Goal: Task Accomplishment & Management: Manage account settings

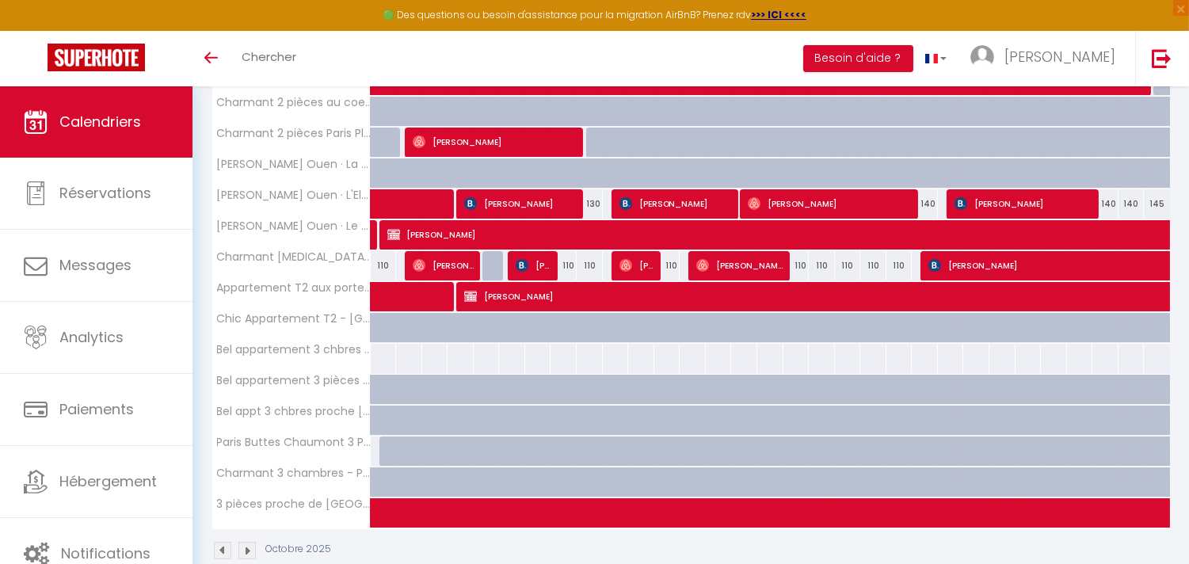
scroll to position [327, 0]
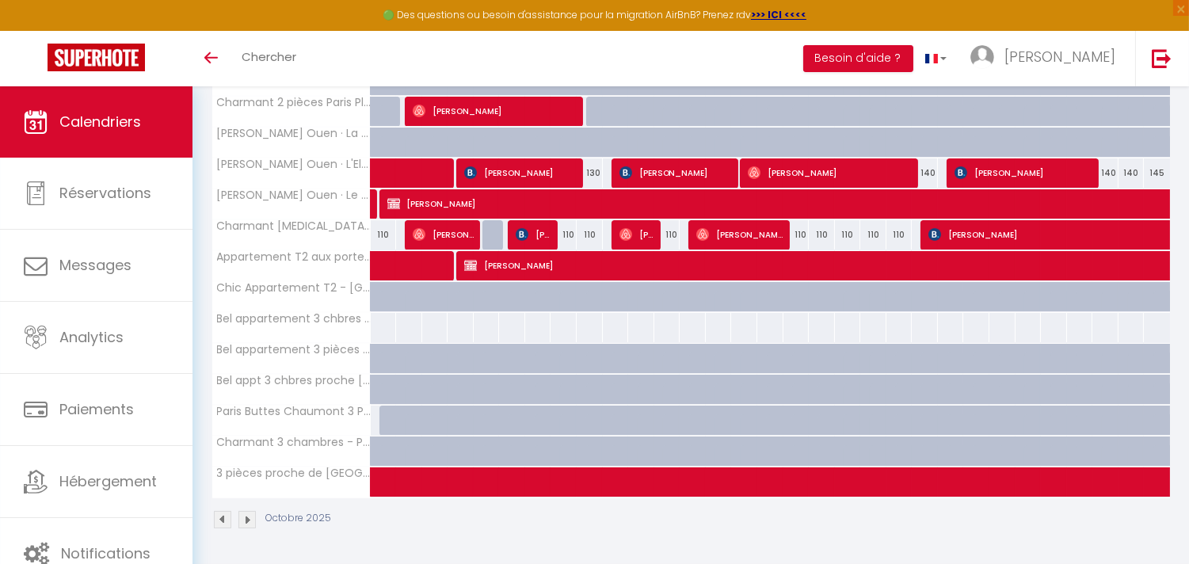
click at [252, 520] on img at bounding box center [247, 519] width 17 height 17
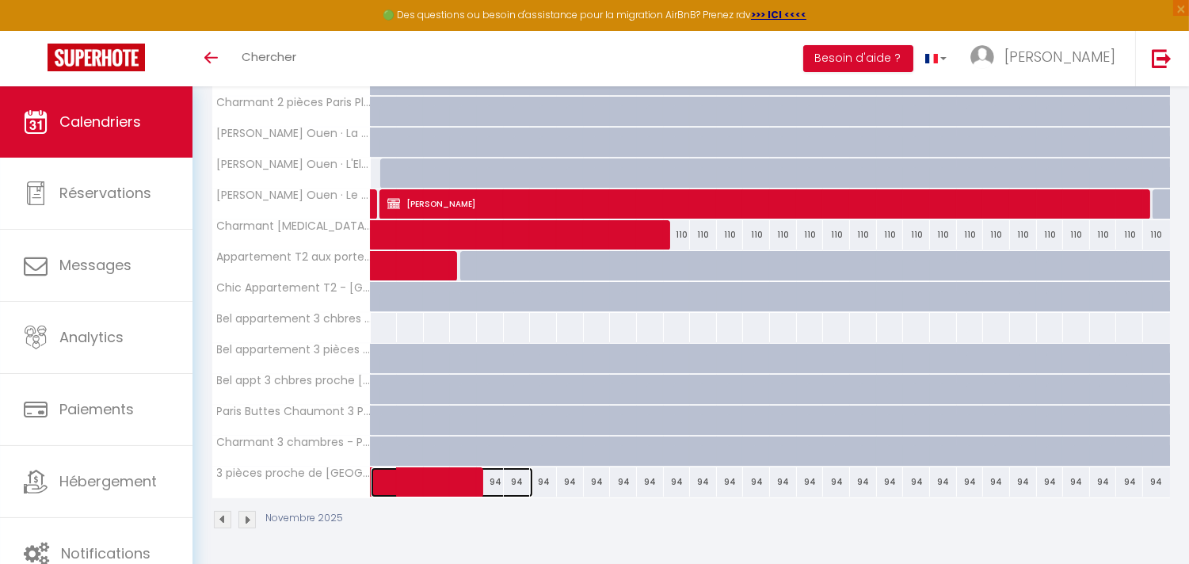
click at [395, 479] on span at bounding box center [461, 483] width 146 height 30
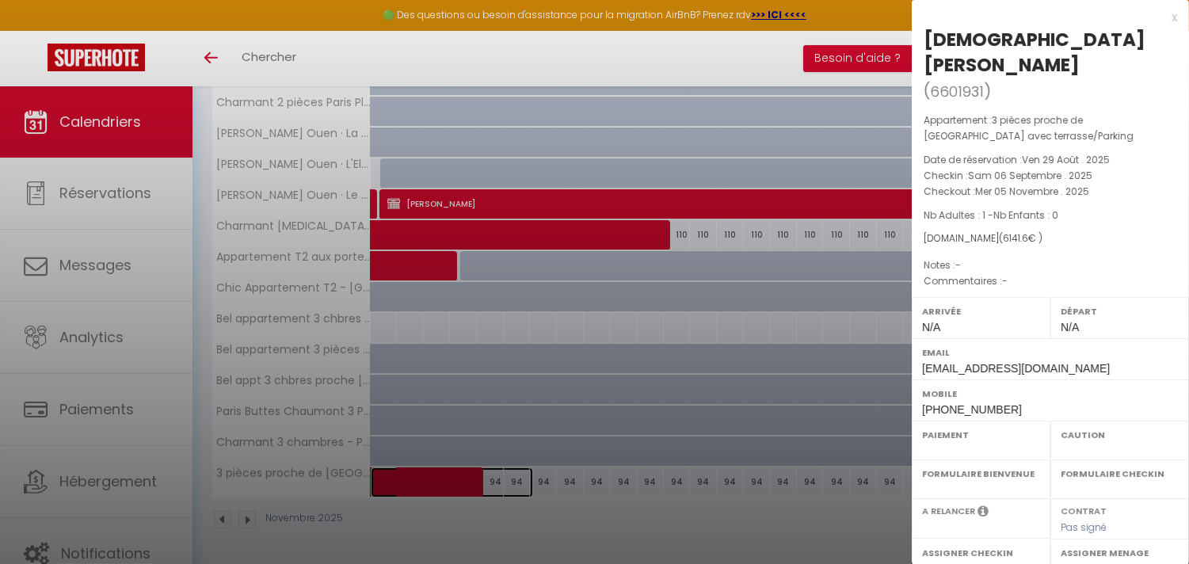
select select "OK"
select select "0"
select select "1"
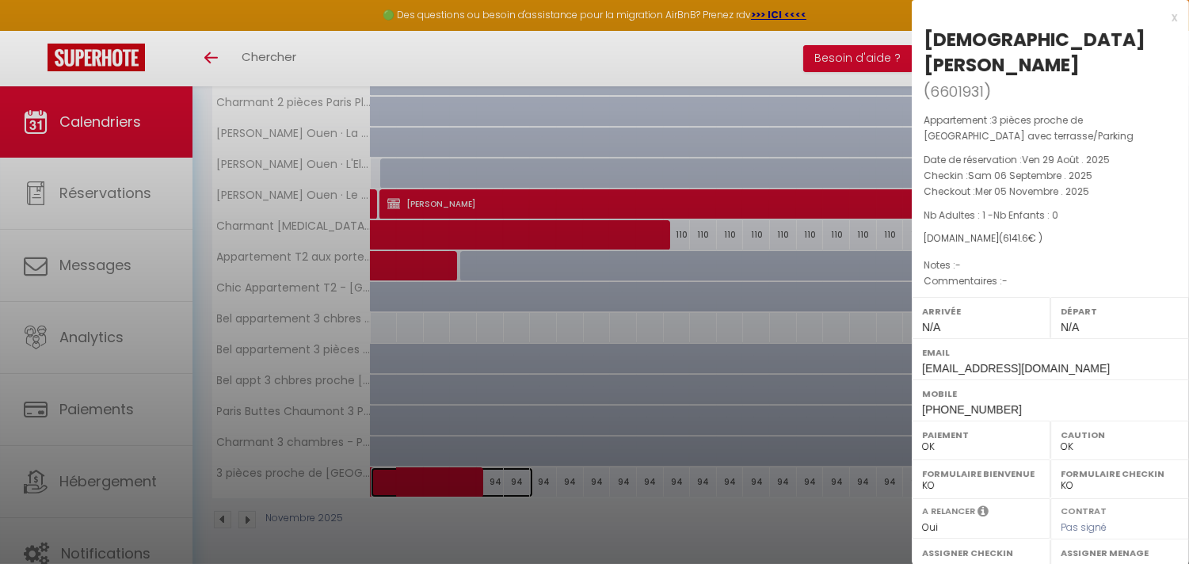
select select
click at [1160, 17] on div "x" at bounding box center [1044, 17] width 265 height 19
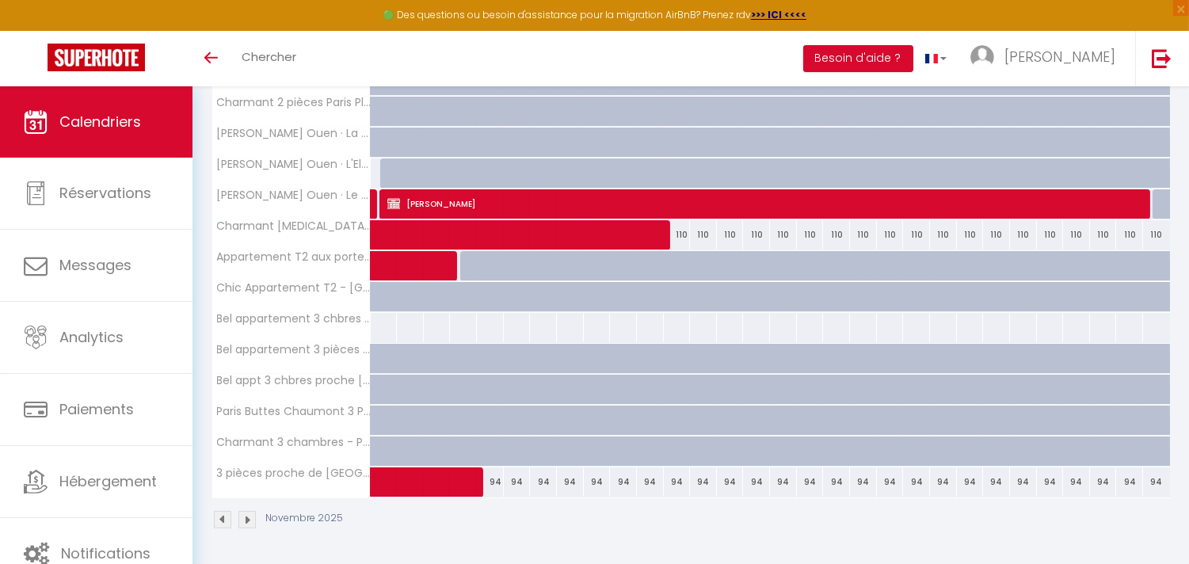
click at [250, 518] on img at bounding box center [247, 519] width 17 height 17
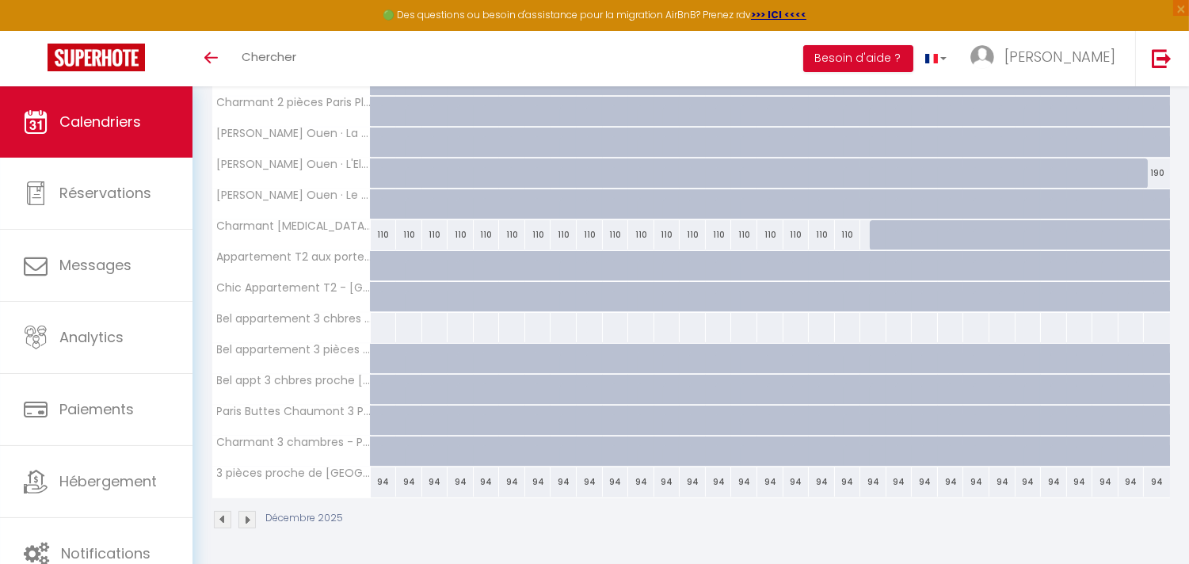
click at [246, 523] on img at bounding box center [247, 519] width 17 height 17
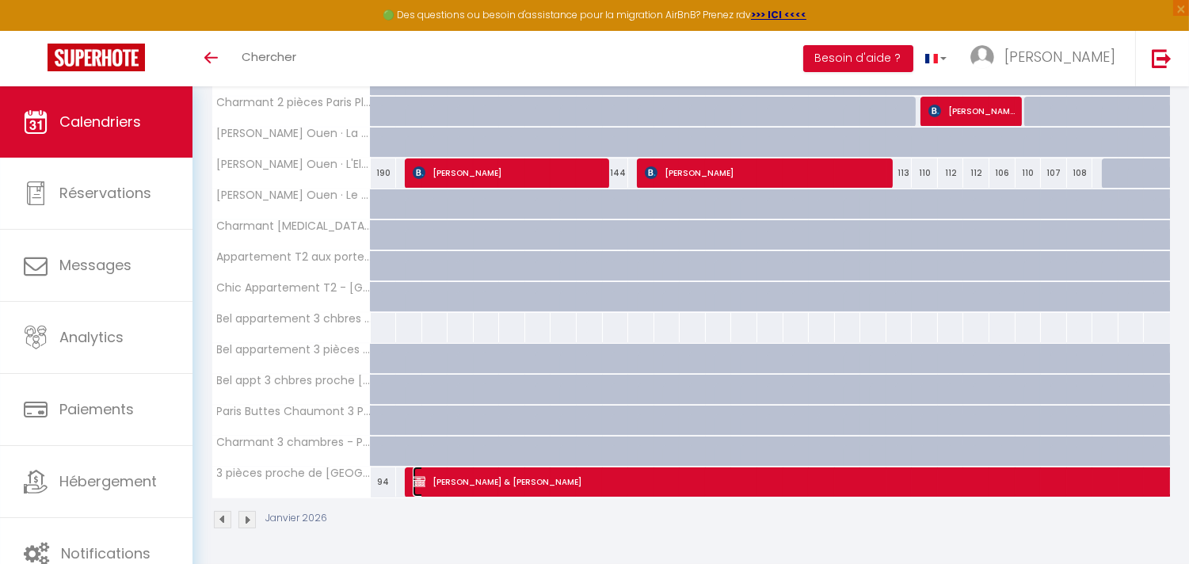
click at [565, 489] on span "[PERSON_NAME] & [PERSON_NAME]" at bounding box center [978, 482] width 1130 height 30
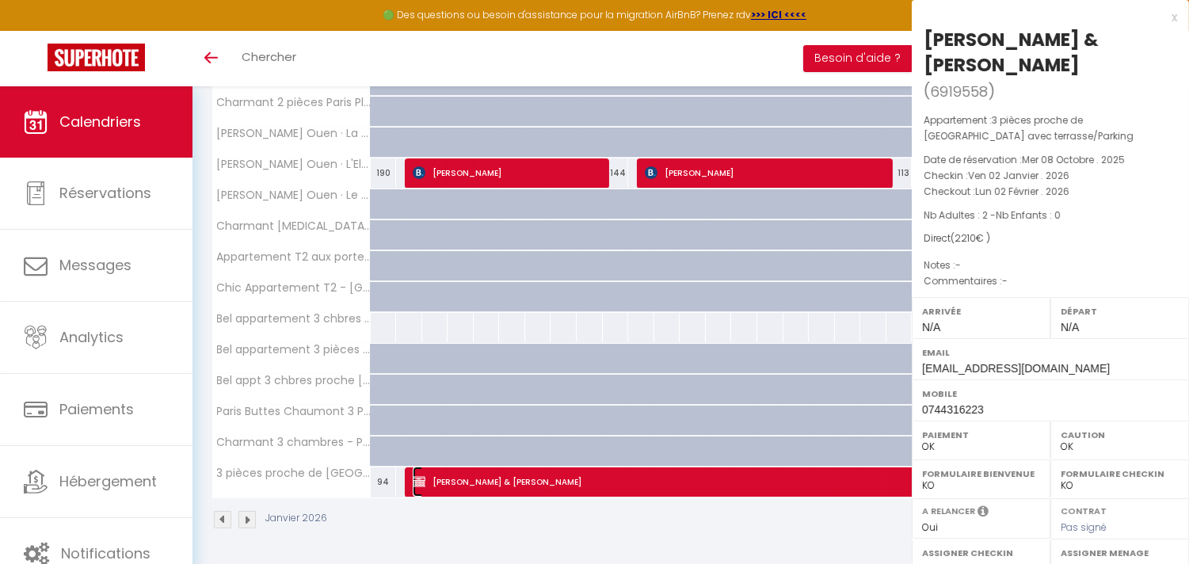
select select "KO"
select select "38947"
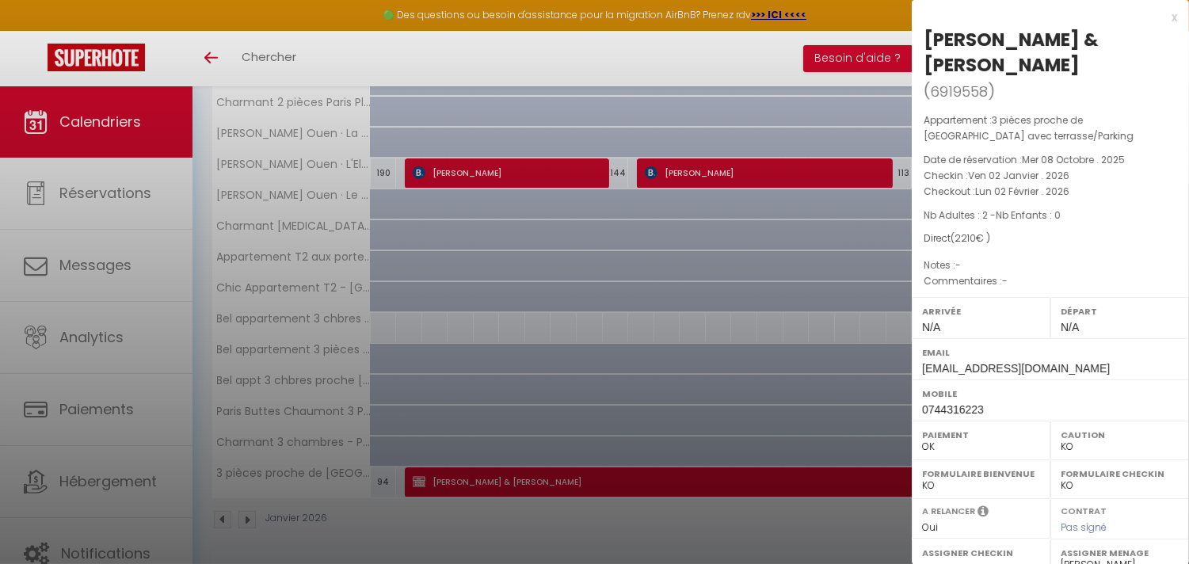
click at [1163, 17] on div "x" at bounding box center [1044, 17] width 265 height 19
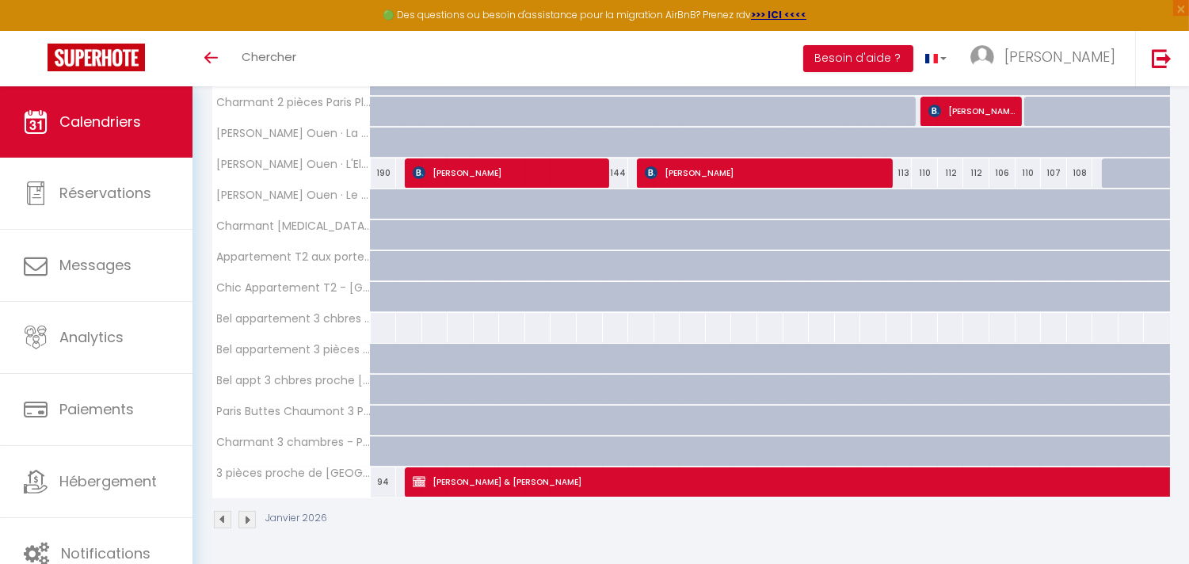
click at [248, 520] on img at bounding box center [247, 519] width 17 height 17
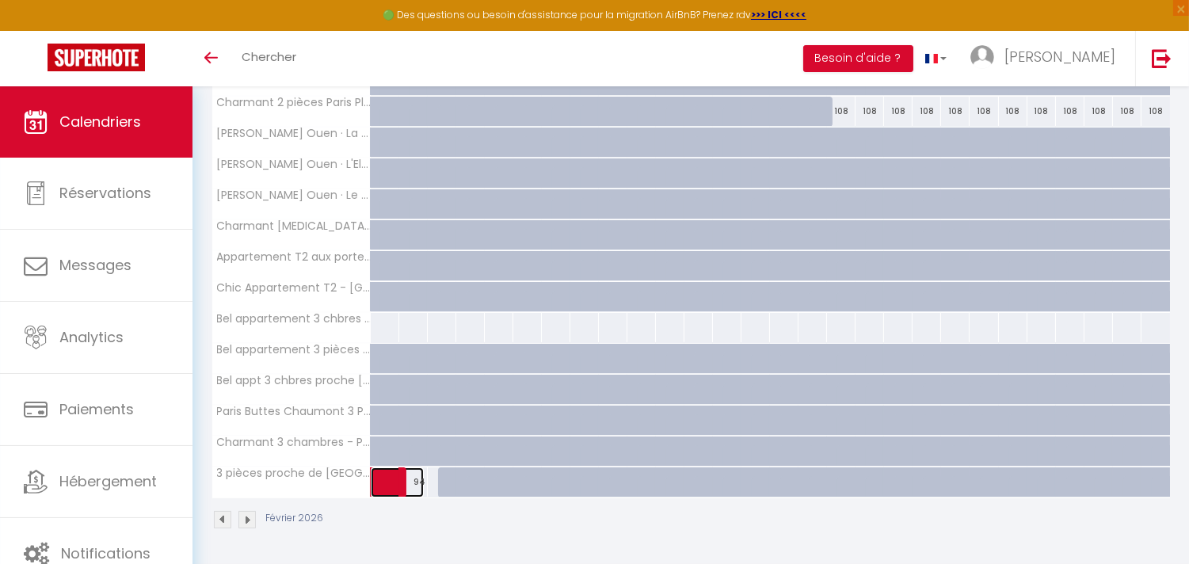
click at [418, 484] on span at bounding box center [406, 483] width 36 height 30
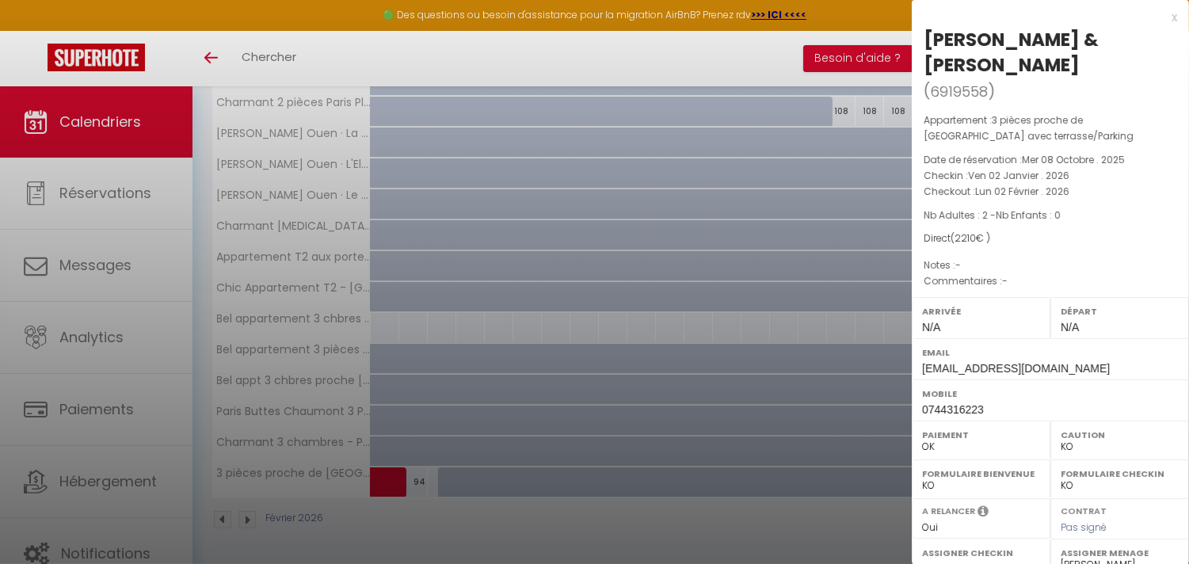
click at [1162, 13] on div "x" at bounding box center [1044, 17] width 265 height 19
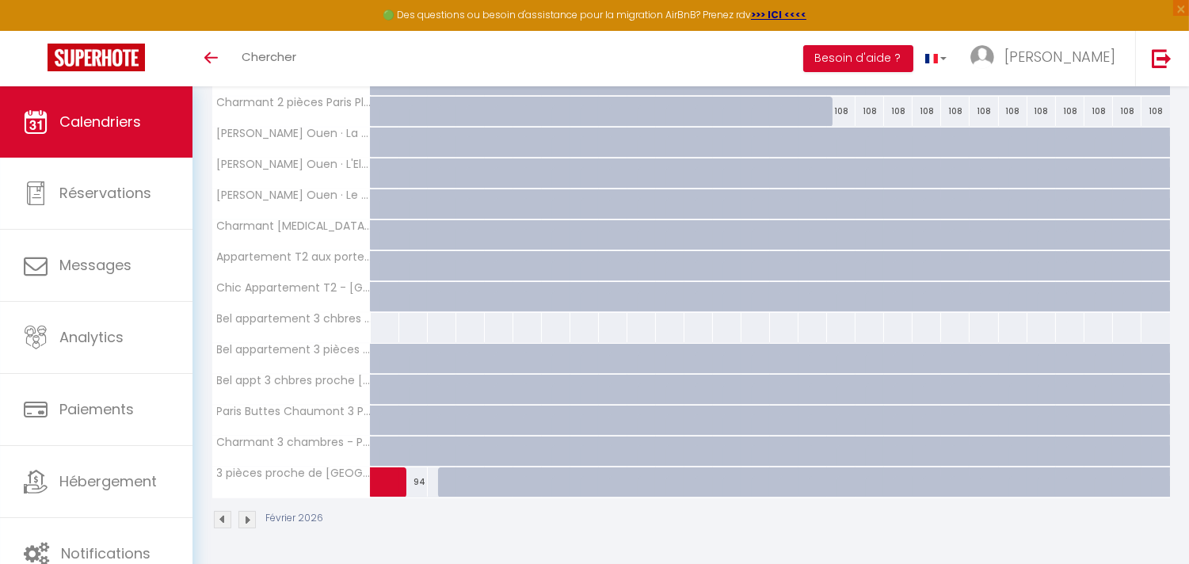
click at [247, 519] on img at bounding box center [247, 519] width 17 height 17
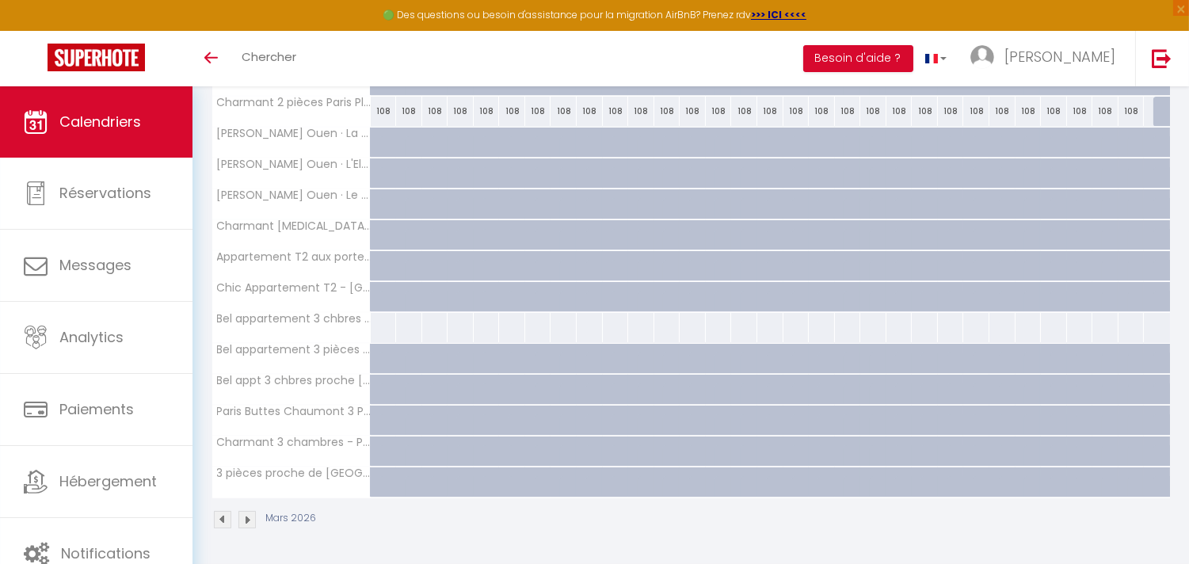
click at [247, 517] on img at bounding box center [247, 519] width 17 height 17
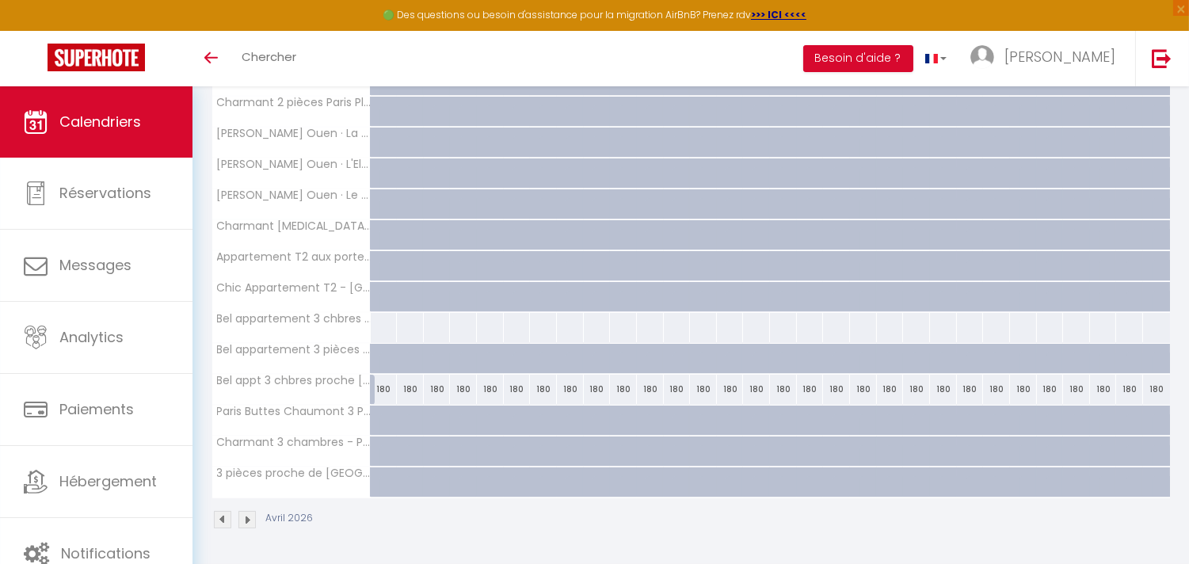
click at [247, 517] on img at bounding box center [247, 519] width 17 height 17
click at [250, 517] on img at bounding box center [247, 519] width 17 height 17
click at [254, 521] on img at bounding box center [247, 519] width 17 height 17
click at [246, 521] on img at bounding box center [247, 519] width 17 height 17
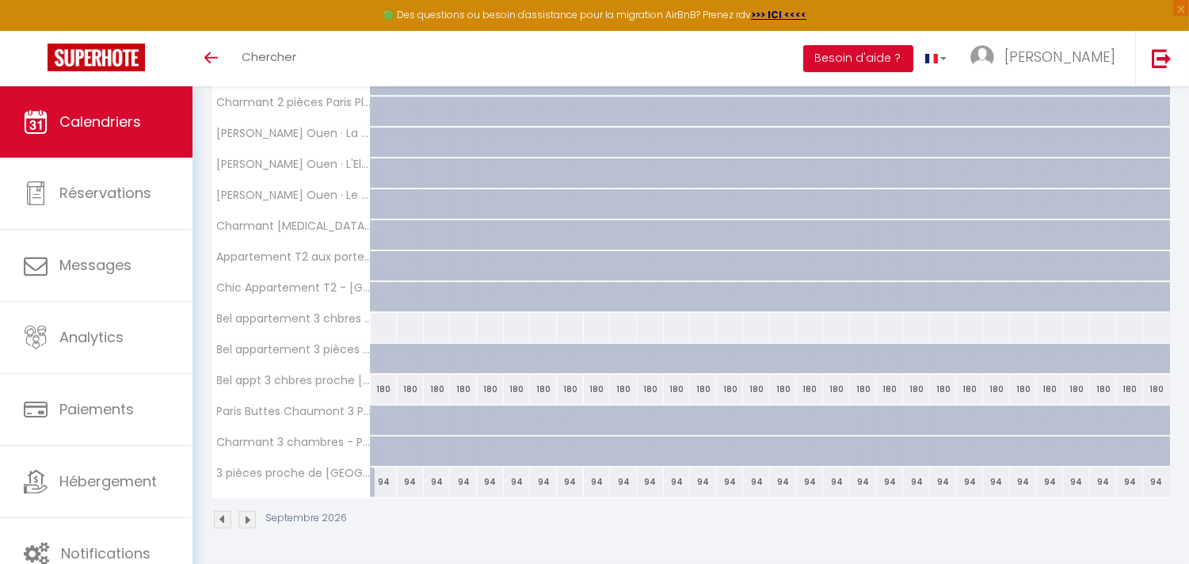
click at [246, 524] on img at bounding box center [247, 519] width 17 height 17
click at [246, 520] on img at bounding box center [247, 519] width 17 height 17
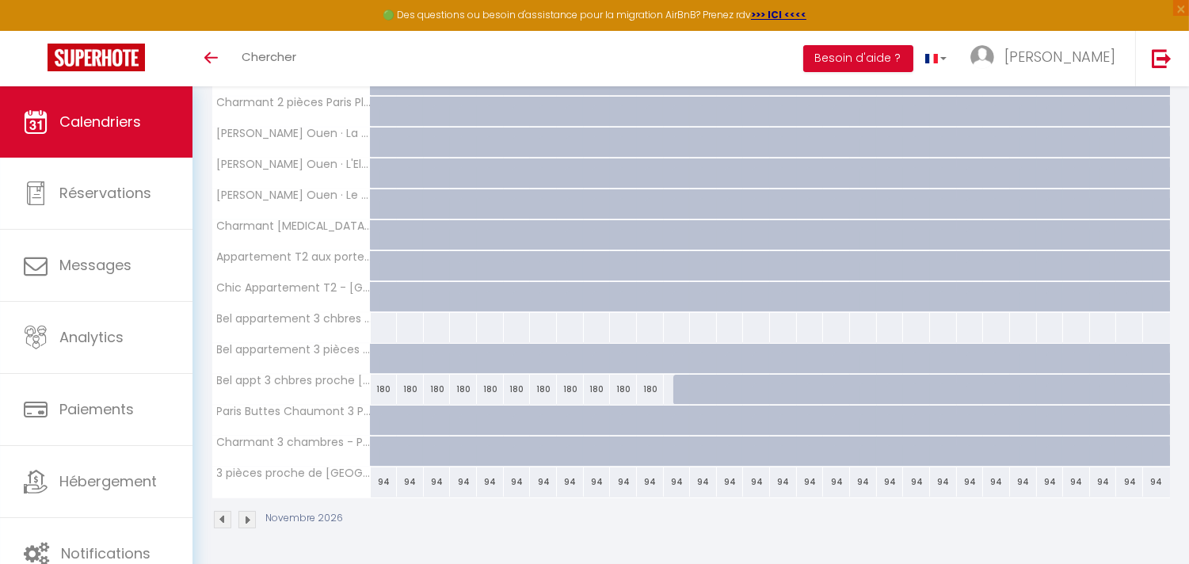
click at [248, 521] on img at bounding box center [247, 519] width 17 height 17
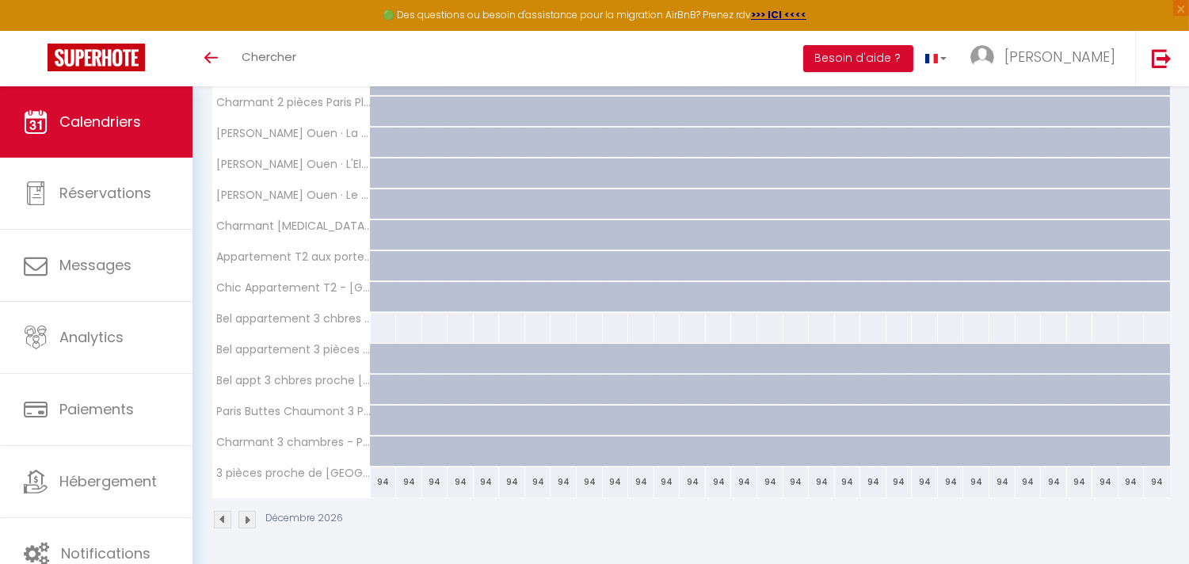
click at [248, 521] on img at bounding box center [247, 519] width 17 height 17
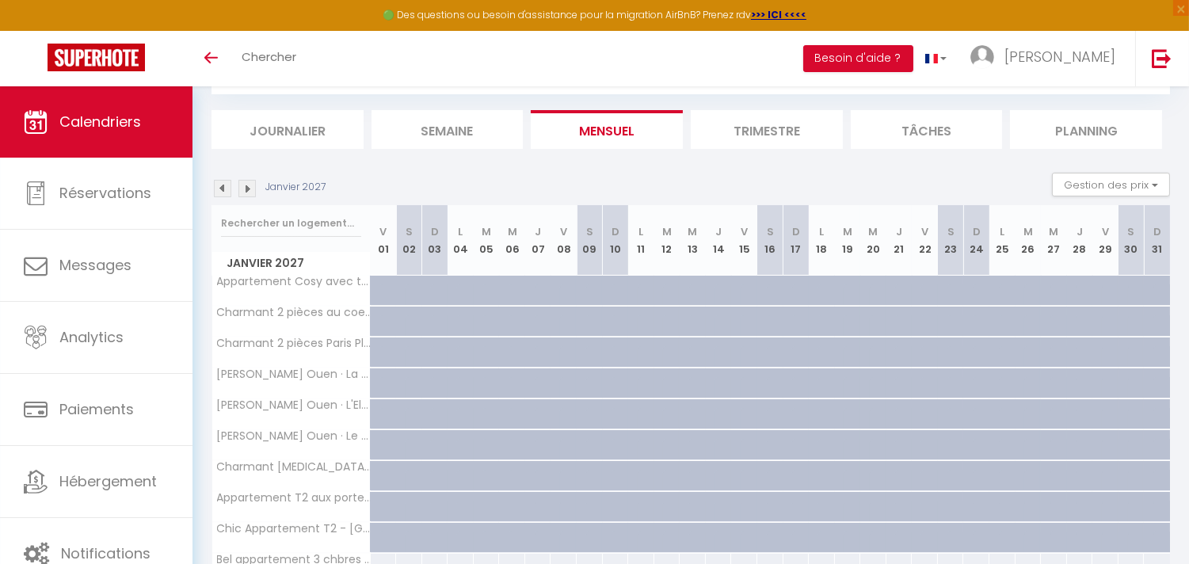
scroll to position [327, 0]
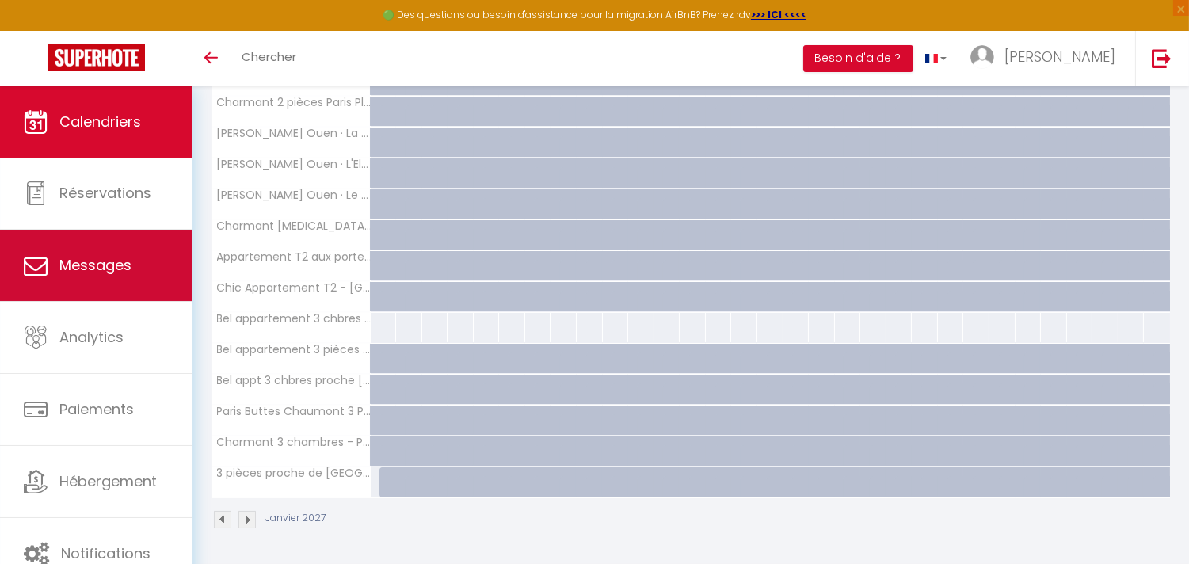
click at [67, 273] on span "Messages" at bounding box center [95, 265] width 72 height 20
select select "message"
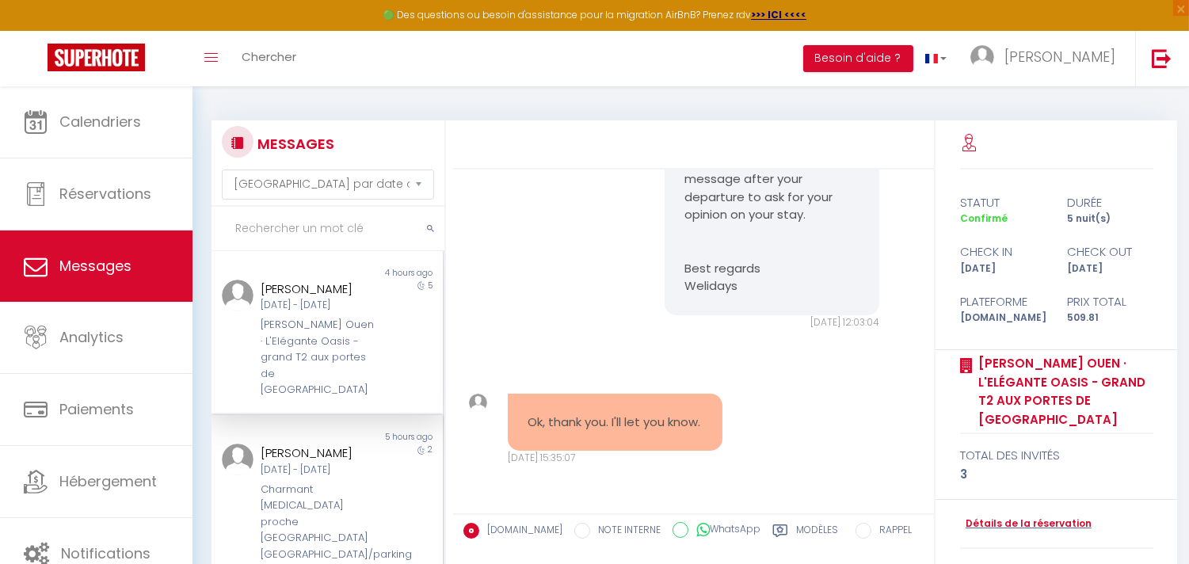
click at [319, 464] on div "[DATE] - [DATE]" at bounding box center [318, 470] width 114 height 15
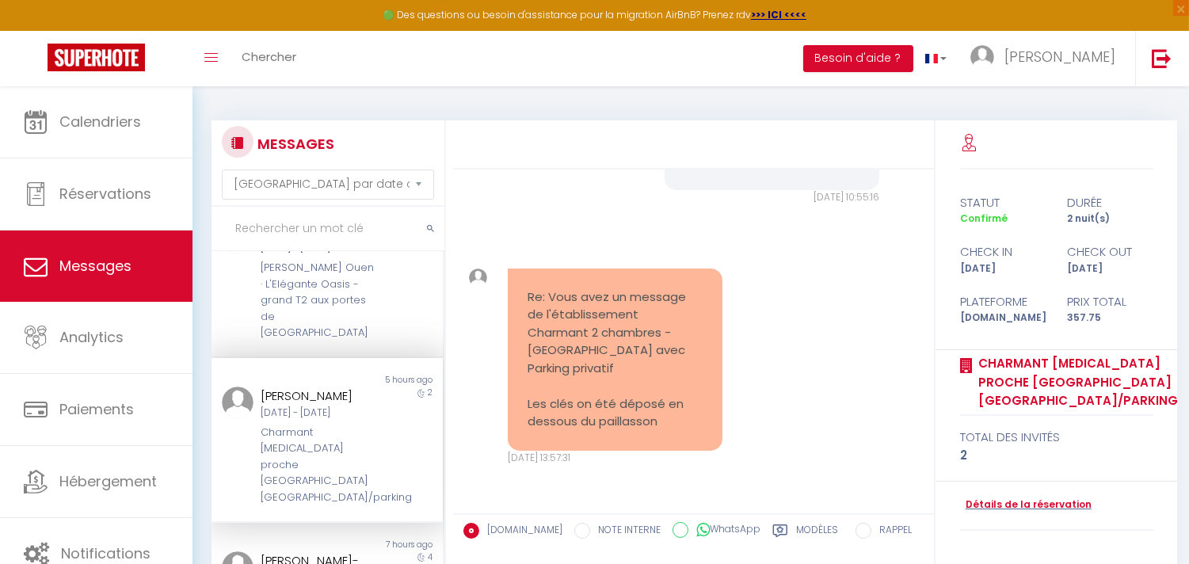
scroll to position [88, 0]
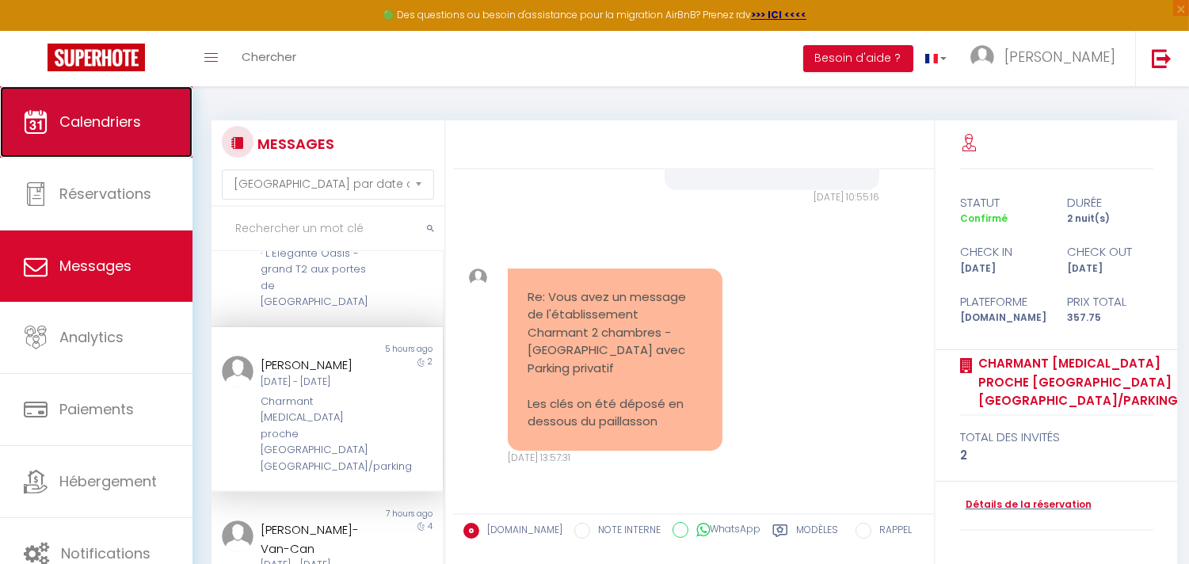
click at [106, 114] on span "Calendriers" at bounding box center [100, 122] width 82 height 20
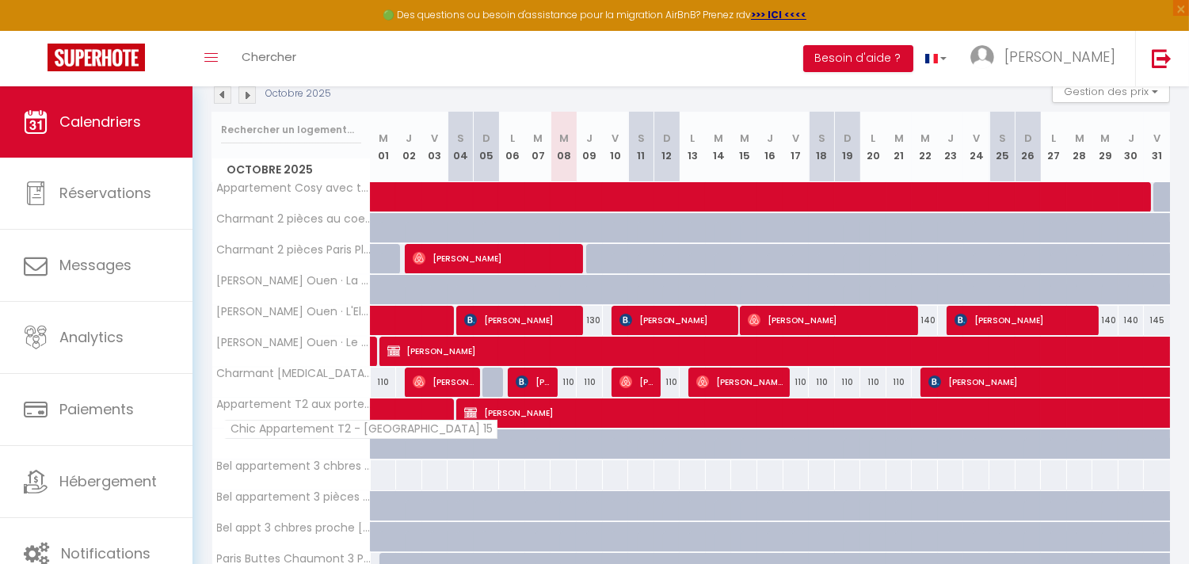
scroll to position [151, 0]
